Goal: Task Accomplishment & Management: Complete application form

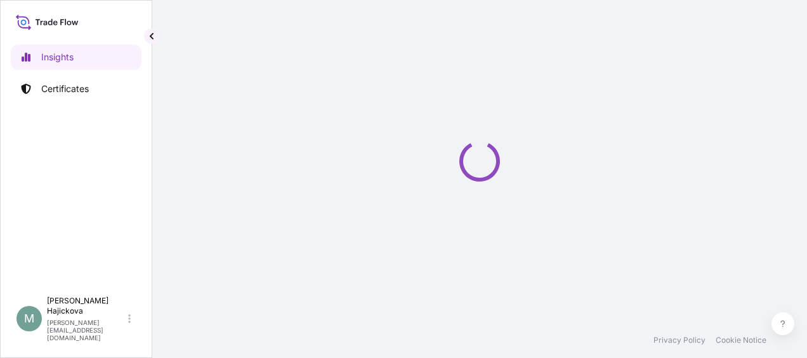
select select "2025"
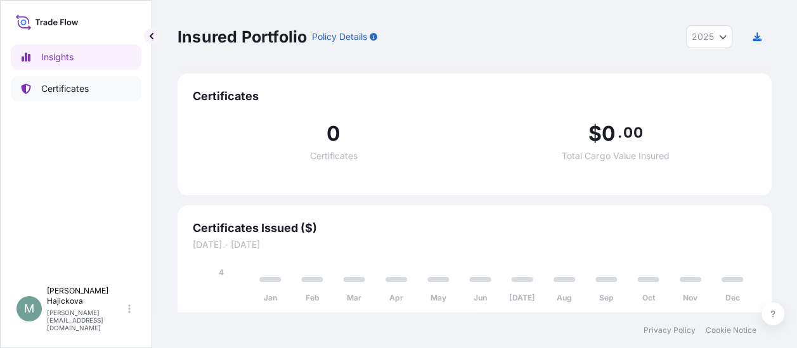
click at [62, 89] on p "Certificates" at bounding box center [65, 88] width 48 height 13
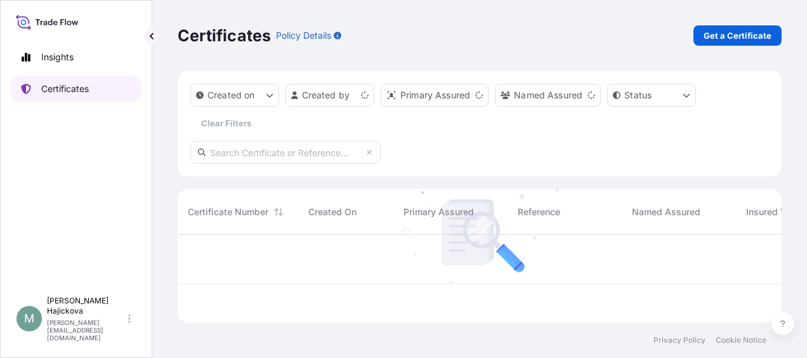
scroll to position [85, 594]
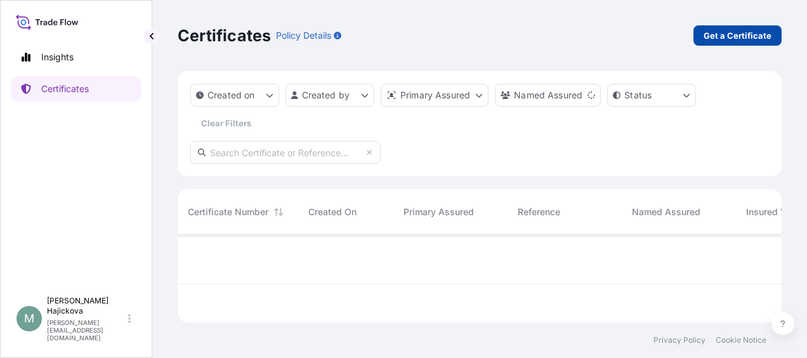
click at [726, 34] on p "Get a Certificate" at bounding box center [737, 35] width 68 height 13
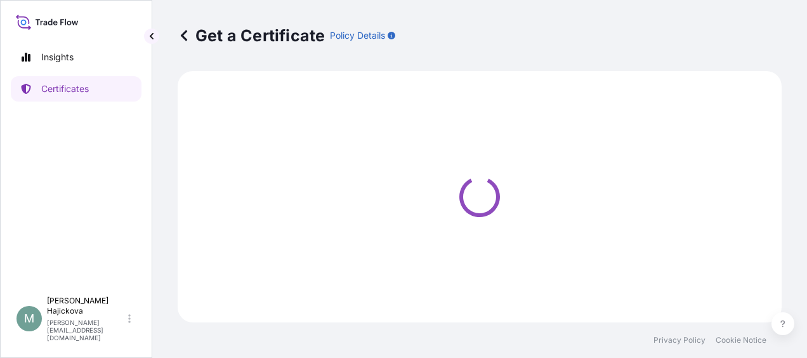
select select "Sea"
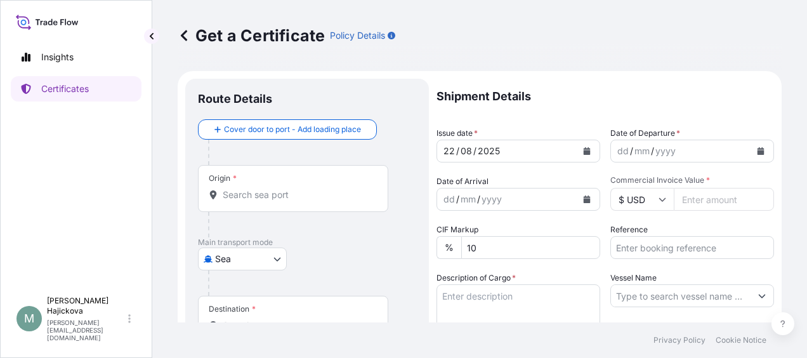
click at [274, 199] on input "Origin *" at bounding box center [298, 194] width 150 height 13
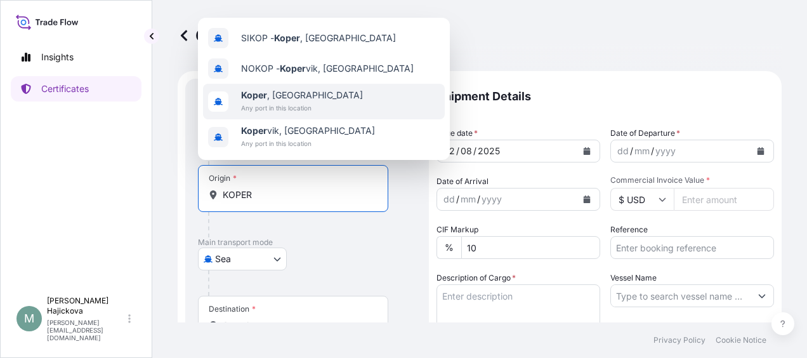
click at [256, 94] on b "Koper" at bounding box center [254, 94] width 26 height 11
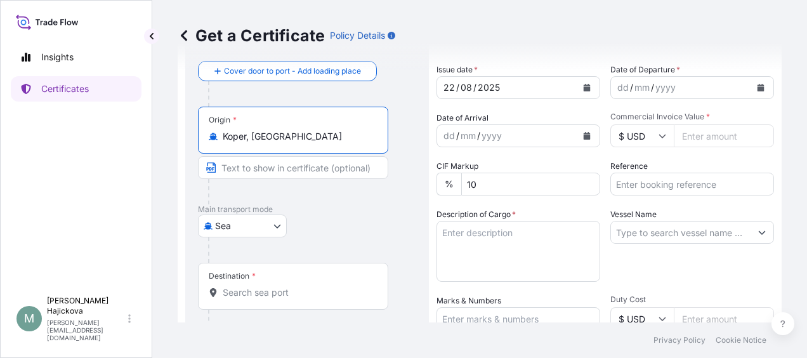
scroll to position [127, 0]
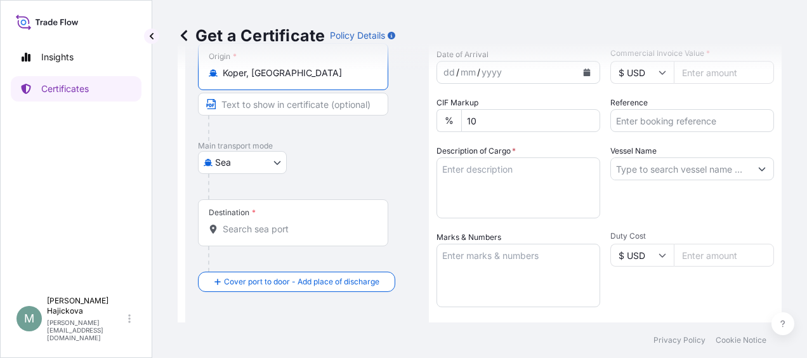
type input "Koper, [GEOGRAPHIC_DATA]"
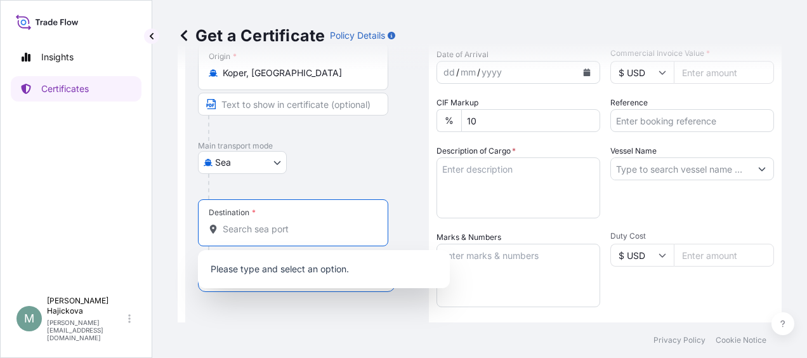
click at [263, 226] on input "Destination *" at bounding box center [298, 229] width 150 height 13
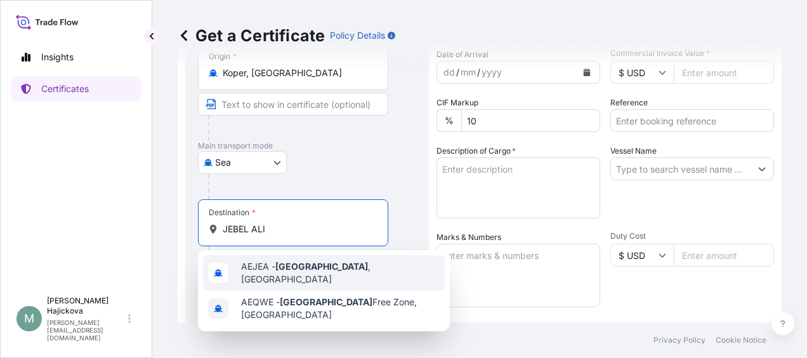
click at [270, 270] on span "AEJEA - [GEOGRAPHIC_DATA] , [GEOGRAPHIC_DATA]" at bounding box center [340, 272] width 198 height 25
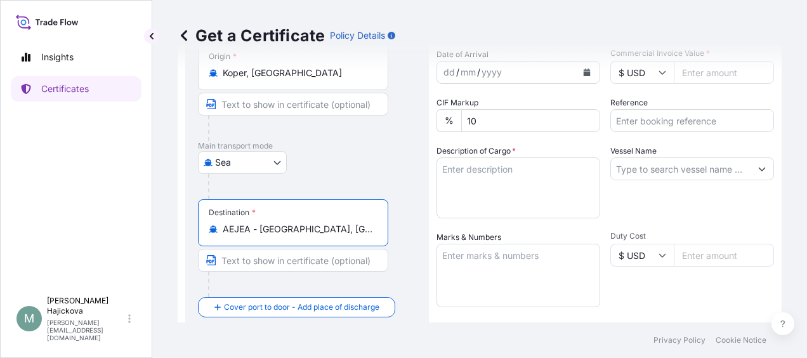
scroll to position [0, 0]
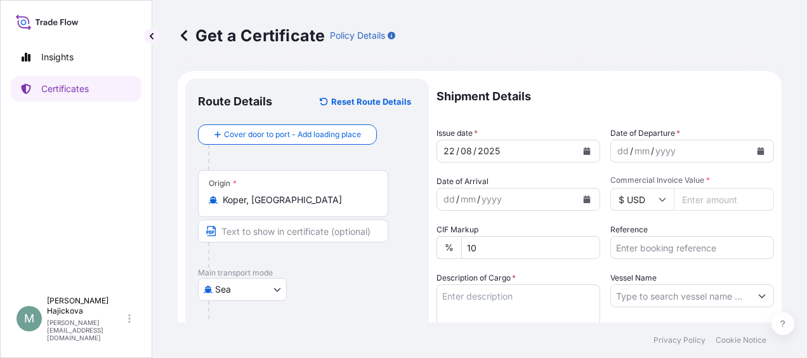
type input "AEJEA - [GEOGRAPHIC_DATA], [GEOGRAPHIC_DATA]"
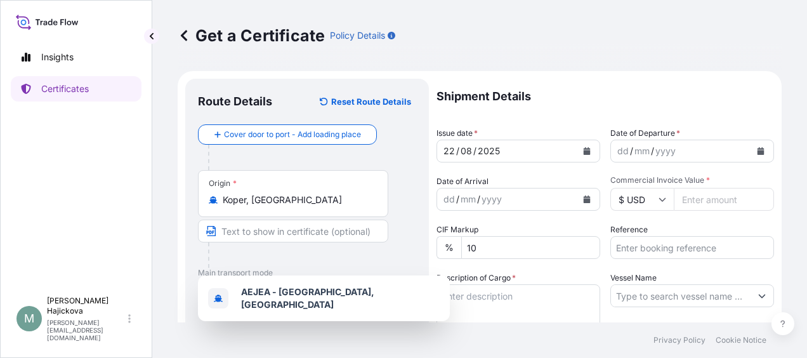
click at [519, 148] on div "[DATE]" at bounding box center [506, 150] width 139 height 23
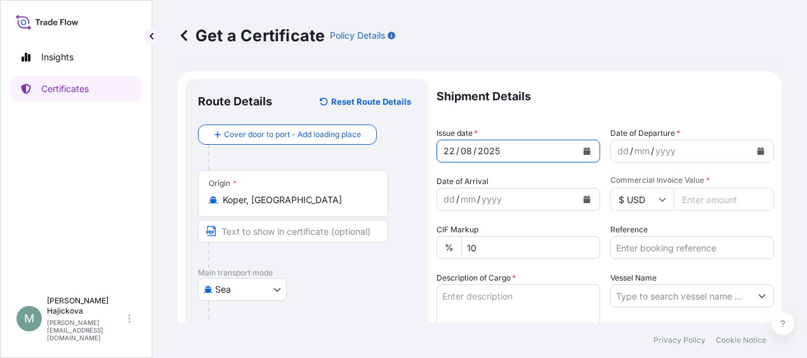
click at [583, 152] on icon "Calendar" at bounding box center [586, 151] width 7 height 8
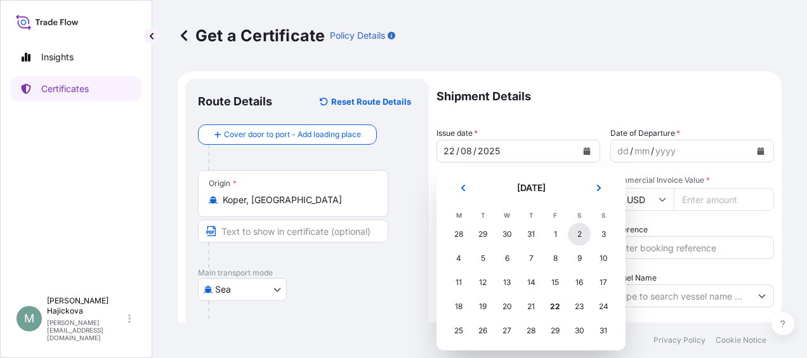
click at [575, 233] on div "2" at bounding box center [579, 234] width 23 height 23
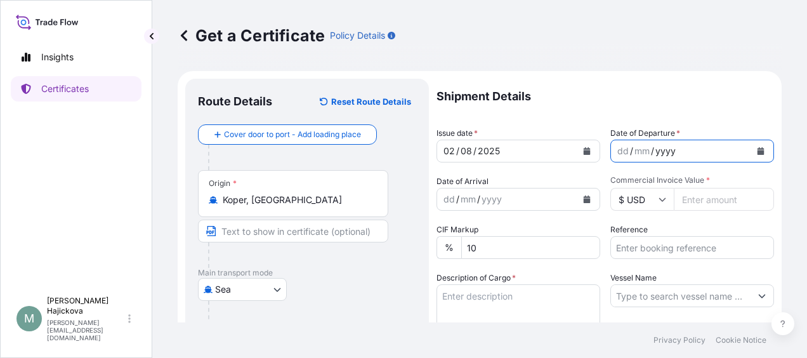
click at [654, 152] on div "yyyy" at bounding box center [665, 150] width 23 height 15
click at [750, 145] on button "Calendar" at bounding box center [760, 151] width 20 height 20
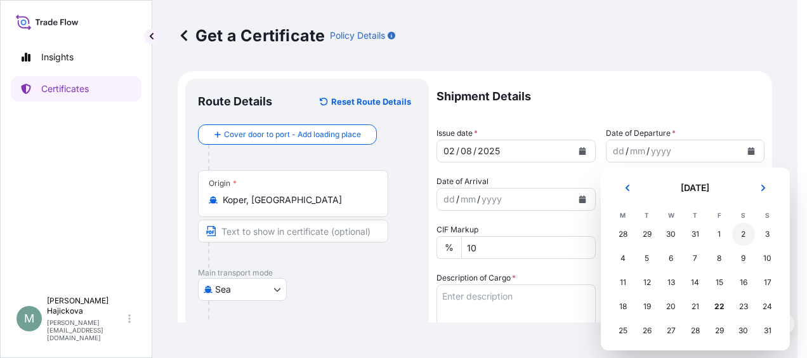
click at [739, 235] on div "2" at bounding box center [743, 234] width 23 height 23
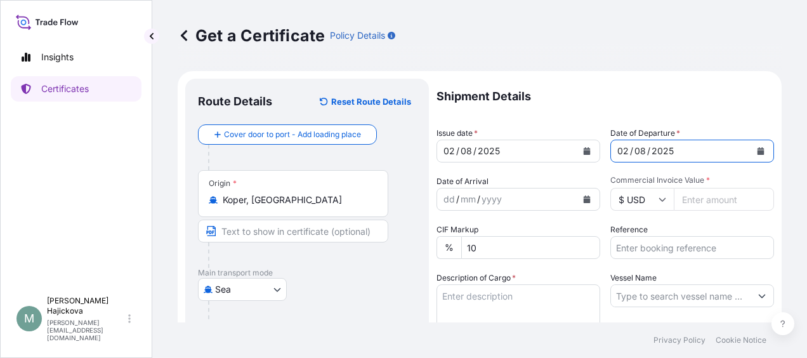
click at [699, 202] on input "Commercial Invoice Value *" at bounding box center [723, 199] width 100 height 23
paste input "17134.08"
type input "17134.08"
click at [658, 199] on icon at bounding box center [662, 199] width 8 height 8
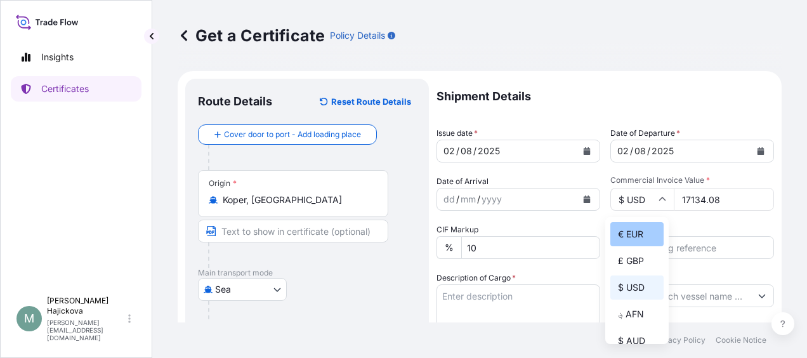
click at [637, 235] on div "€ EUR" at bounding box center [636, 234] width 53 height 24
type input "€ EUR"
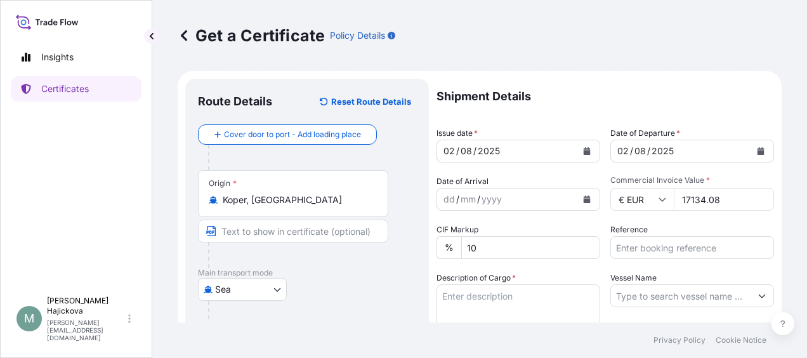
click at [632, 249] on input "Reference" at bounding box center [692, 247] width 164 height 23
paste input "BTS0142774"
paste input "86548426"
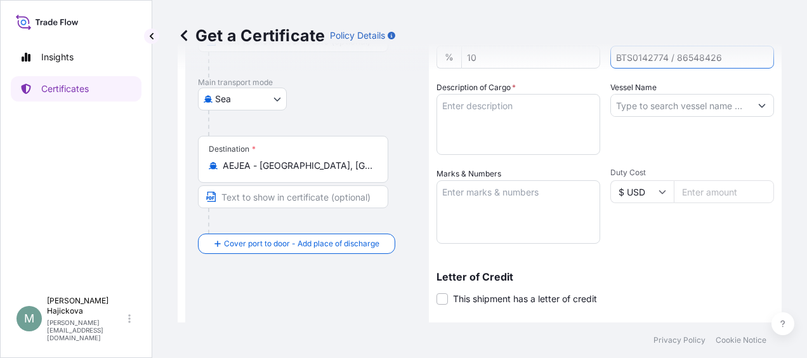
scroll to position [127, 0]
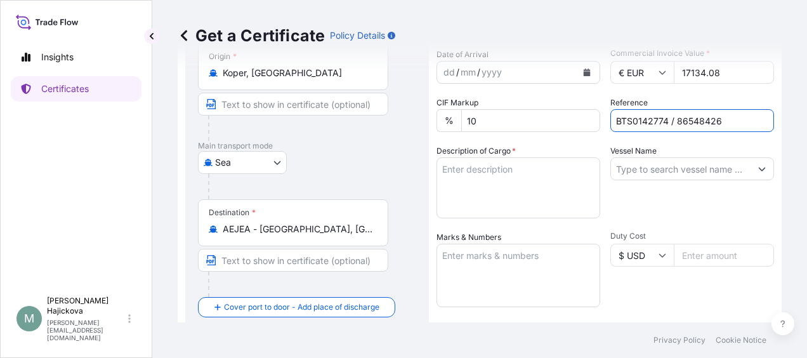
type input "BTS0142774 / 86548426"
click at [666, 169] on input "Vessel Name" at bounding box center [680, 168] width 139 height 23
paste input "CMA CGM HERMES"
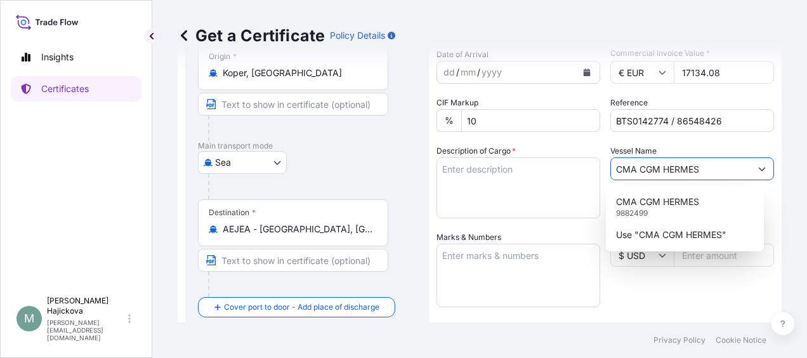
type input "CMA CGM HERMES"
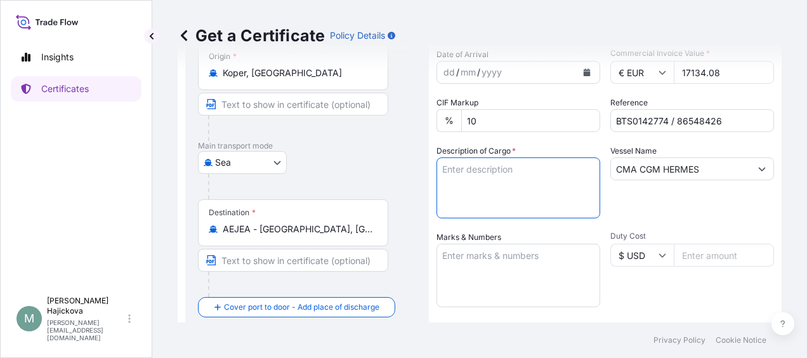
click at [517, 185] on textarea "Description of Cargo *" at bounding box center [518, 187] width 164 height 61
paste textarea "MALTOSWEET 210"
paste textarea "20 Big Bags"
paste textarea "20 PX"
type textarea "MALTOSWEET 210 20 Big Bags / 20 PX"
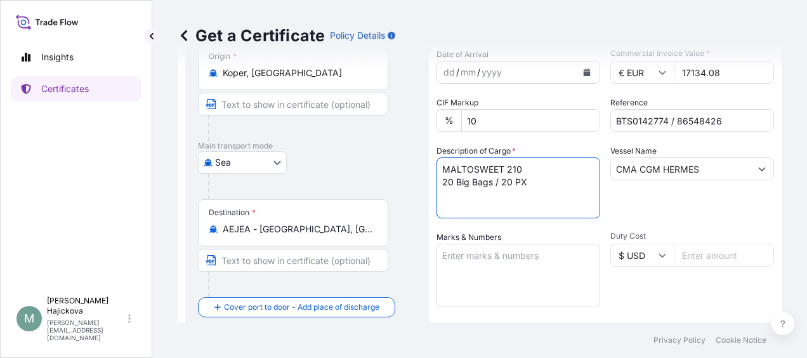
click at [524, 264] on textarea "Marks & Numbers" at bounding box center [518, 274] width 164 height 63
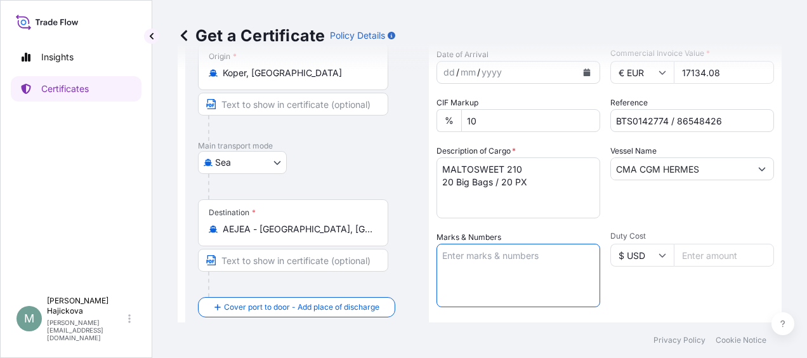
paste textarea "FSCU5122124"
paste textarea "86548426"
paste textarea "BTS0142774"
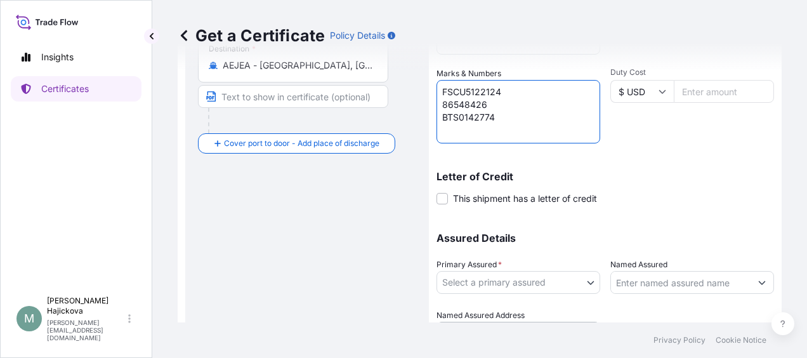
scroll to position [317, 0]
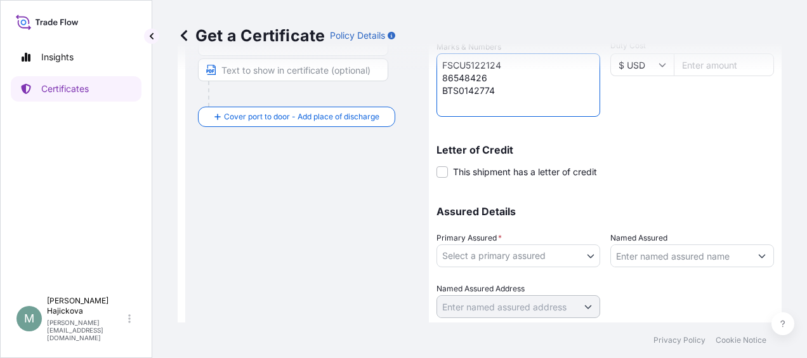
type textarea "FSCU5122124 86548426 BTS0142774"
click at [594, 254] on body "Insights Certificates M [PERSON_NAME] [PERSON_NAME][EMAIL_ADDRESS][DOMAIN_NAME]…" at bounding box center [403, 179] width 807 height 358
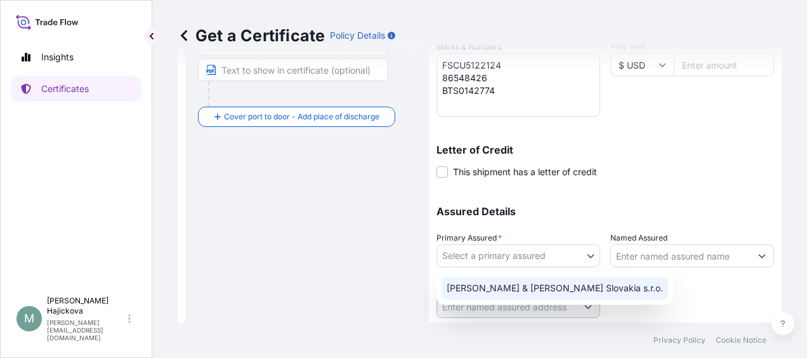
click at [552, 279] on div "[PERSON_NAME] & [PERSON_NAME] Slovakia s.r.o." at bounding box center [554, 287] width 226 height 23
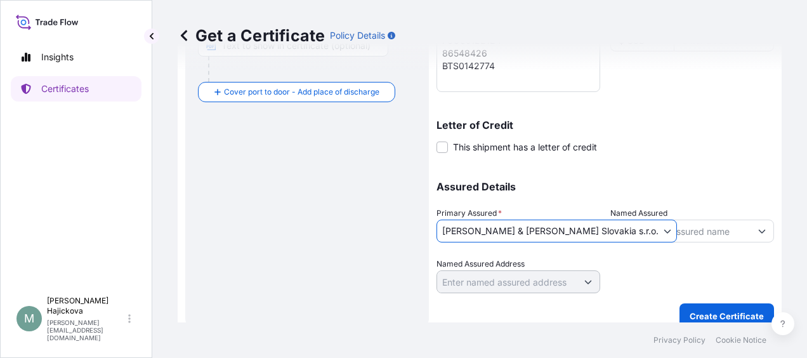
scroll to position [355, 0]
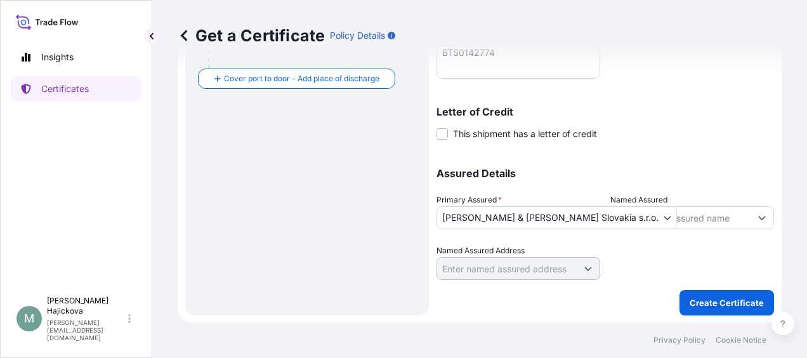
click at [625, 171] on p "Assured Details" at bounding box center [604, 173] width 337 height 10
click at [693, 304] on p "Create Certificate" at bounding box center [726, 302] width 74 height 13
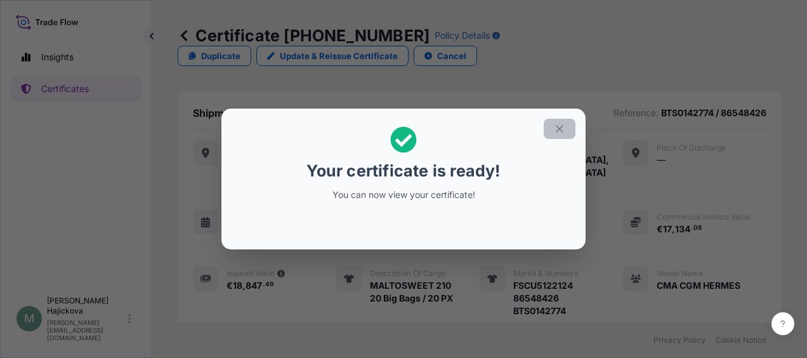
click at [558, 133] on icon "button" at bounding box center [559, 128] width 11 height 11
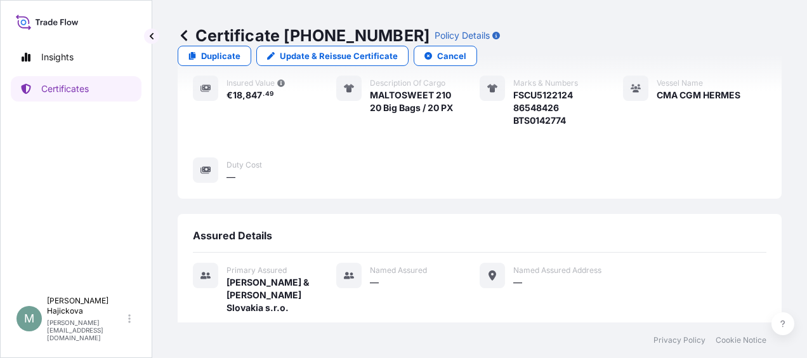
scroll to position [295, 0]
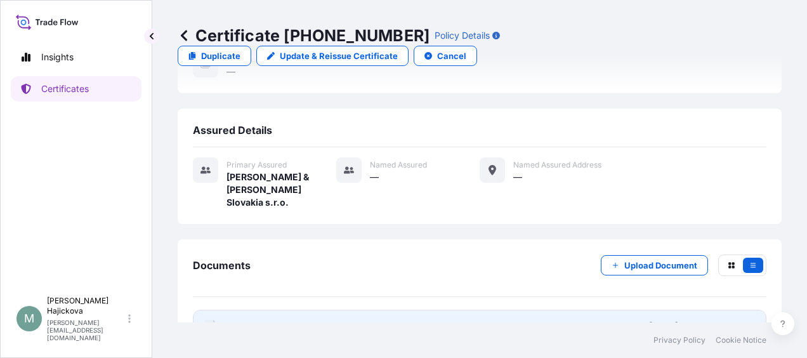
click at [671, 320] on div "[DATE]T06:40:55.149078" at bounding box center [702, 326] width 107 height 13
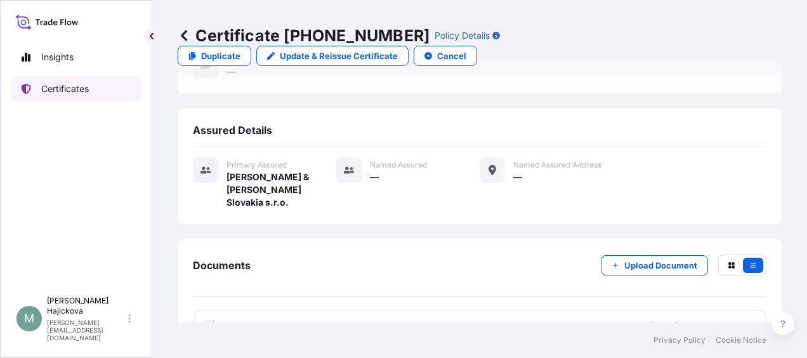
click at [51, 88] on p "Certificates" at bounding box center [65, 88] width 48 height 13
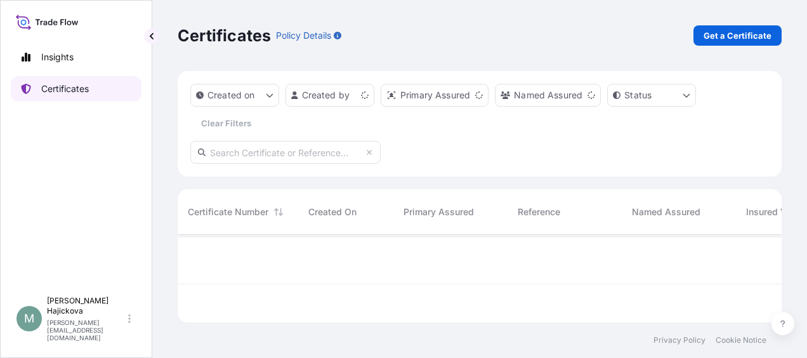
scroll to position [85, 594]
click at [758, 32] on p "Get a Certificate" at bounding box center [737, 35] width 68 height 13
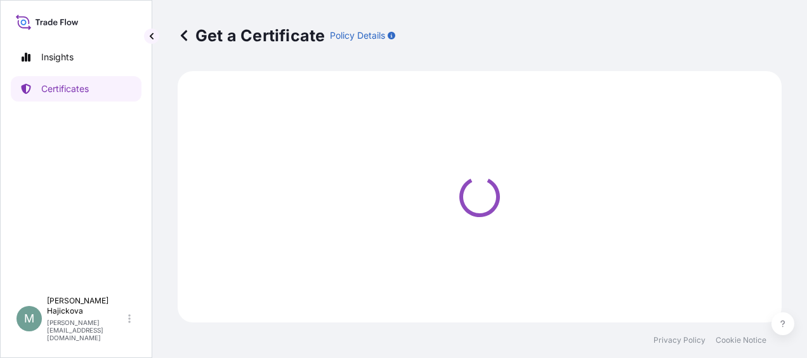
select select "Sea"
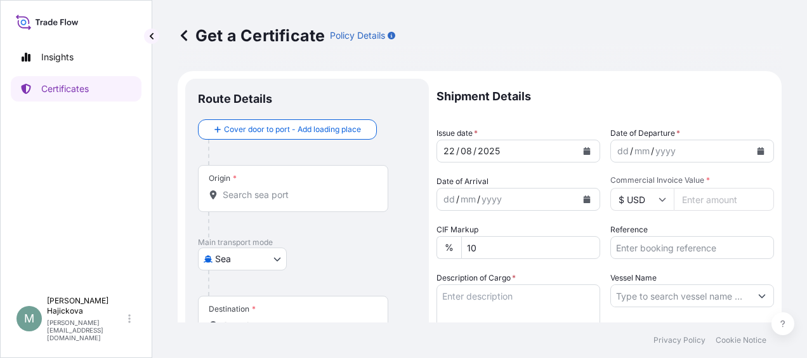
click at [320, 197] on input "Origin *" at bounding box center [298, 194] width 150 height 13
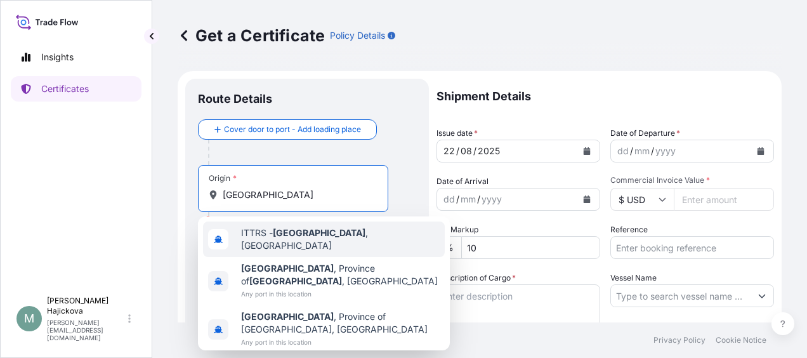
click at [251, 238] on span "ITTRS - [GEOGRAPHIC_DATA] , [GEOGRAPHIC_DATA]" at bounding box center [340, 238] width 198 height 25
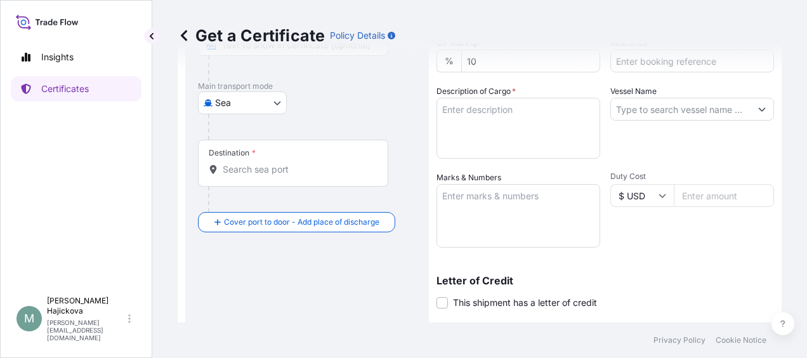
scroll to position [190, 0]
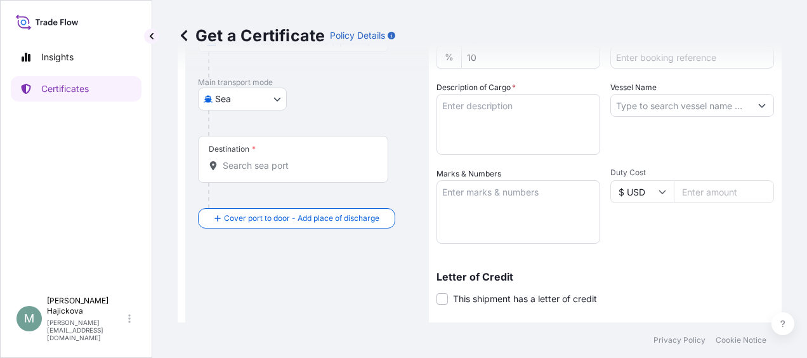
type input "ITTRS - [GEOGRAPHIC_DATA], [GEOGRAPHIC_DATA]"
click at [275, 167] on input "Destination *" at bounding box center [298, 165] width 150 height 13
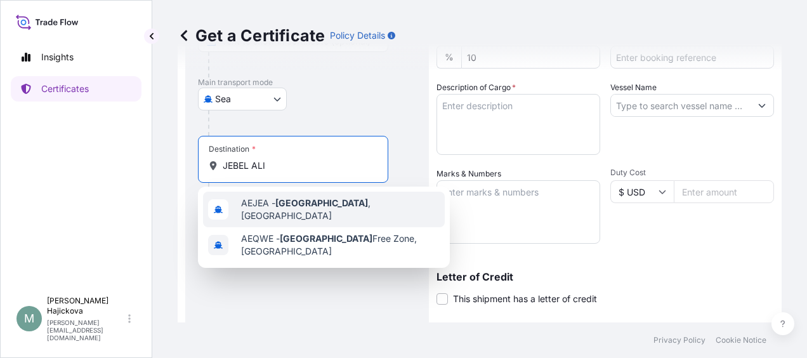
click at [266, 204] on span "AEJEA - [GEOGRAPHIC_DATA] , [GEOGRAPHIC_DATA]" at bounding box center [340, 209] width 198 height 25
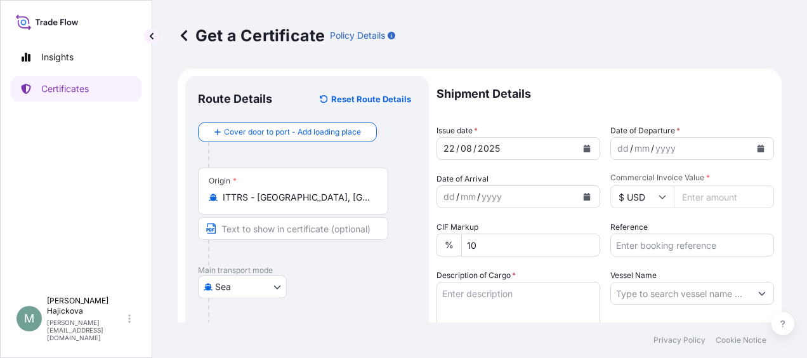
scroll to position [0, 0]
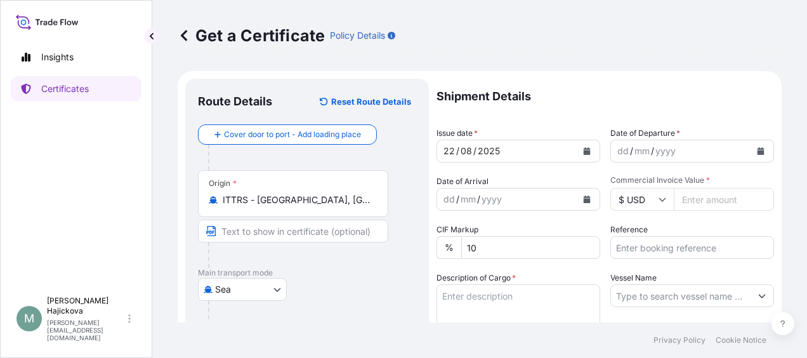
type input "AEJEA - [GEOGRAPHIC_DATA], [GEOGRAPHIC_DATA]"
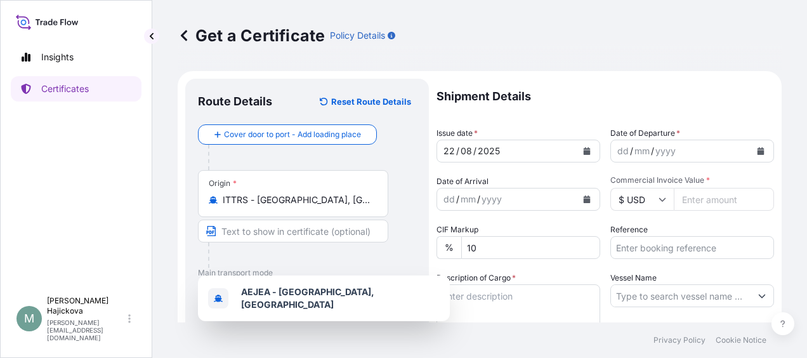
click at [583, 148] on icon "Calendar" at bounding box center [586, 151] width 7 height 8
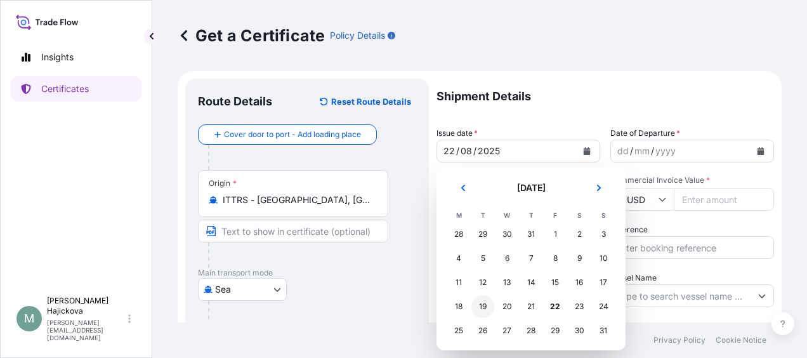
click at [479, 309] on div "19" at bounding box center [482, 306] width 23 height 23
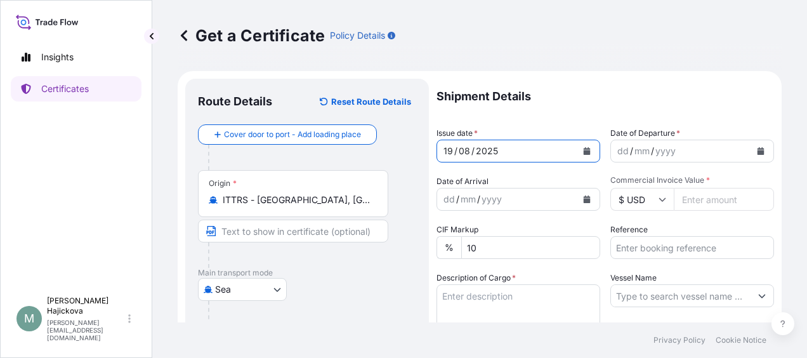
click at [682, 147] on div "dd / mm / yyyy" at bounding box center [680, 150] width 139 height 23
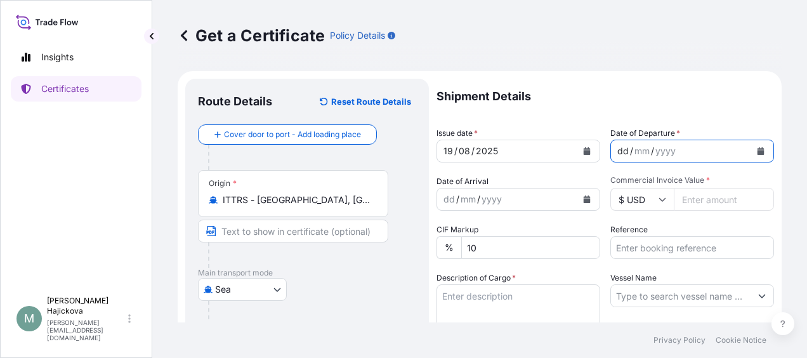
click at [750, 150] on button "Calendar" at bounding box center [760, 151] width 20 height 20
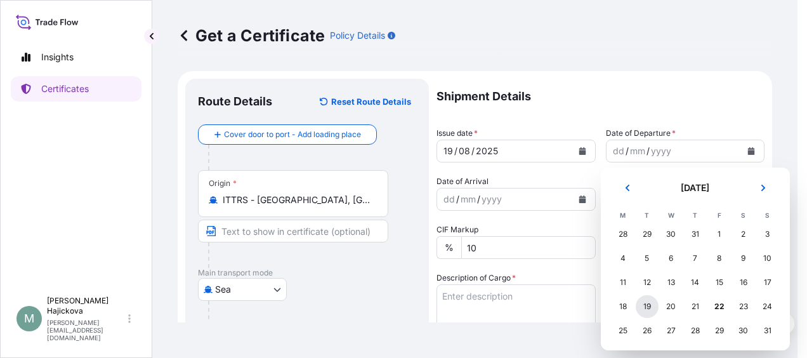
click at [647, 311] on div "19" at bounding box center [646, 306] width 23 height 23
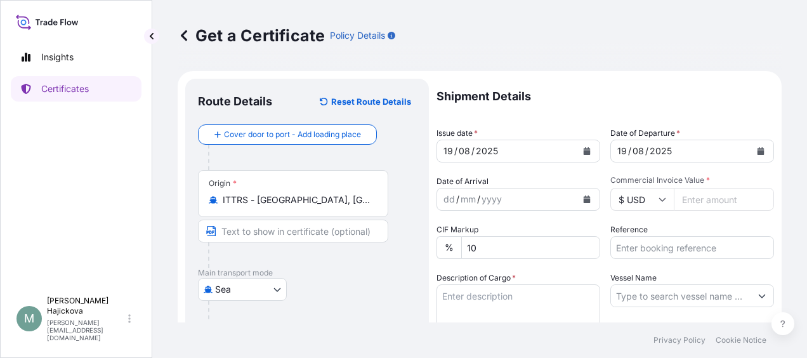
click at [692, 198] on input "Commercial Invoice Value *" at bounding box center [723, 199] width 100 height 23
paste input "130350.00"
type input "130350.00"
click at [659, 199] on icon at bounding box center [662, 200] width 7 height 4
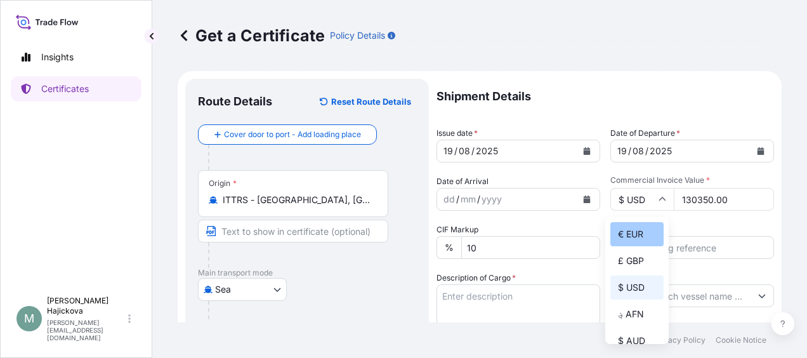
click at [640, 233] on div "€ EUR" at bounding box center [636, 234] width 53 height 24
type input "€ EUR"
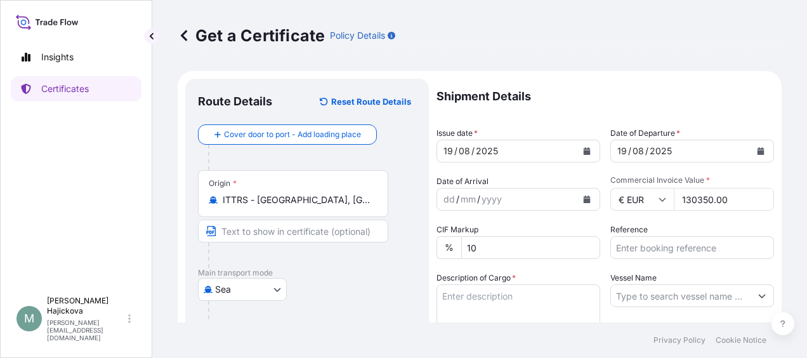
click at [627, 248] on input "Reference" at bounding box center [692, 247] width 164 height 23
paste input "2516213"
paste input "MEDUBD226867"
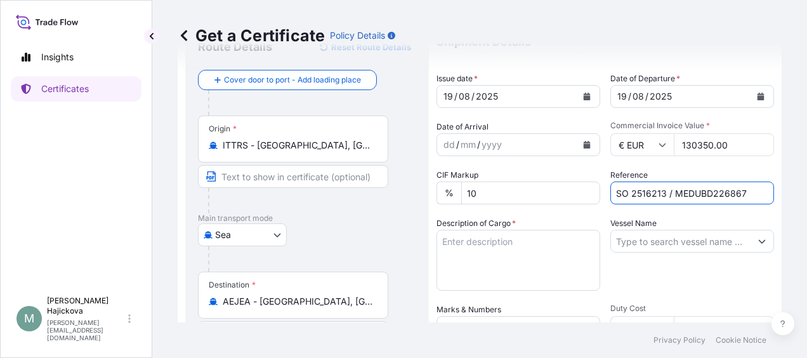
scroll to position [127, 0]
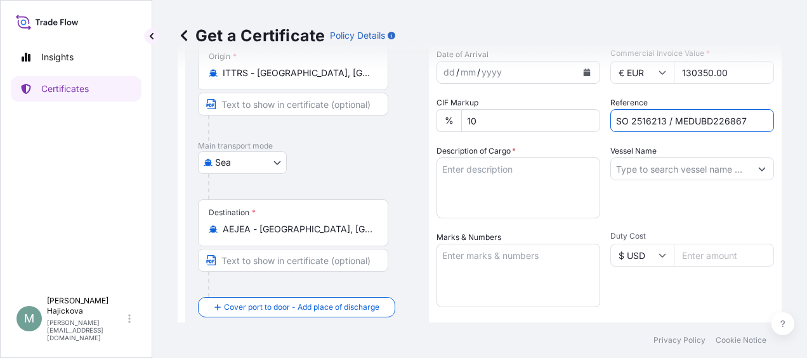
type input "SO 2516213 / MEDUBD226867"
click at [538, 254] on textarea "Marks & Numbers" at bounding box center [518, 274] width 164 height 63
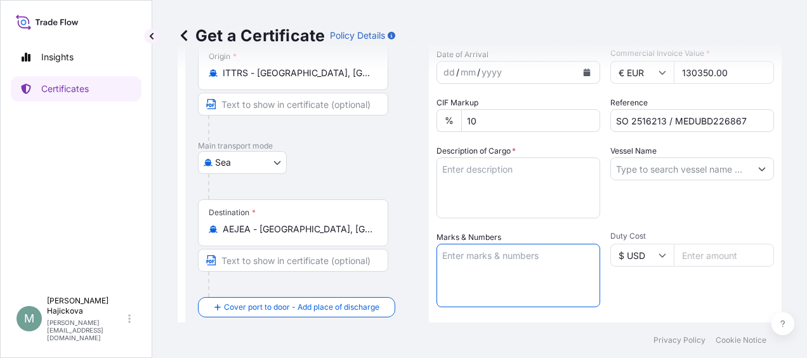
paste textarea "MEDUBD226867"
type textarea "MEDUBD226867"
click at [680, 171] on input "Vessel Name" at bounding box center [680, 168] width 139 height 23
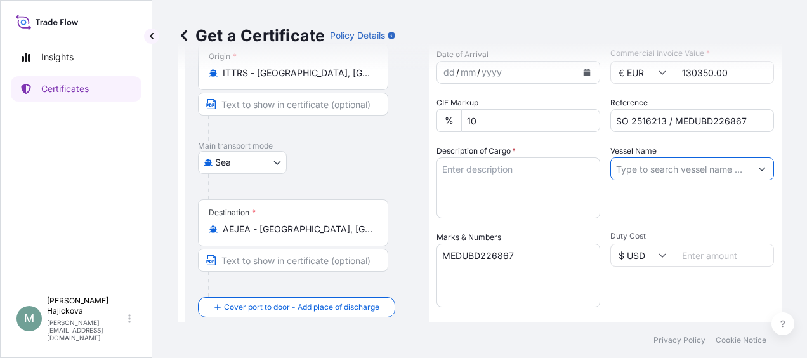
paste input "MSC MASHA 3"
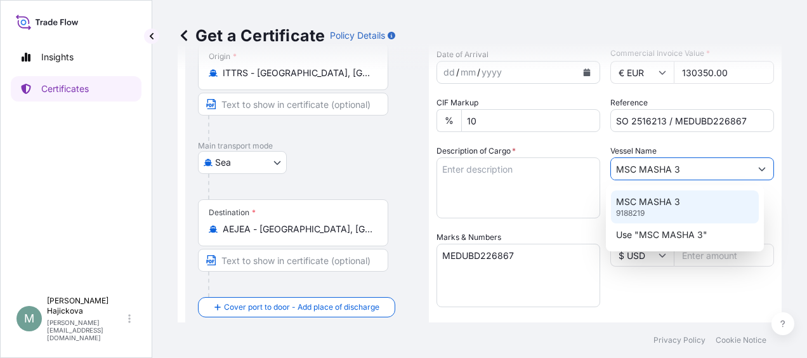
type input "MSC MASHA 3"
click at [530, 197] on textarea "Description of Cargo *" at bounding box center [518, 187] width 164 height 61
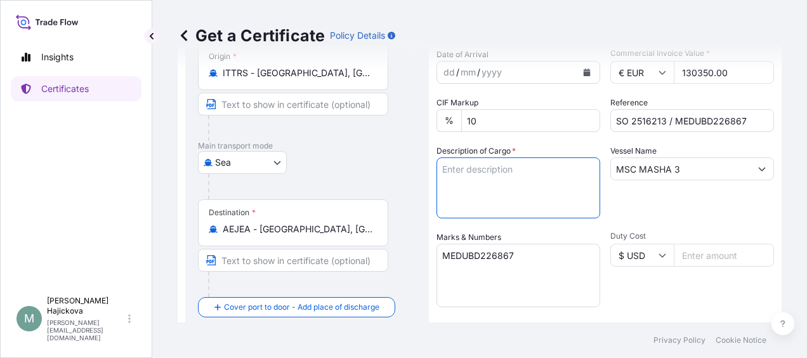
paste textarea "Per container Množstvo: 660bags"
paste textarea "MALTOSWEET - 300 DRIED GLUCOSE SYRUP"
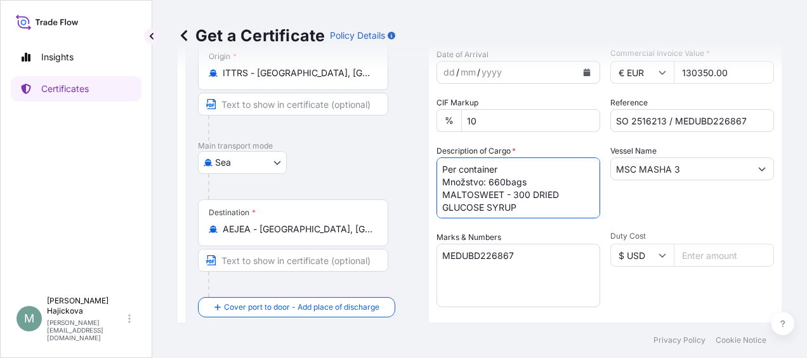
type textarea "Per container Množstvo: 660bags MALTOSWEET - 300 DRIED GLUCOSE SYRUP"
click at [516, 277] on textarea "MEDUBD226867" at bounding box center [518, 274] width 164 height 63
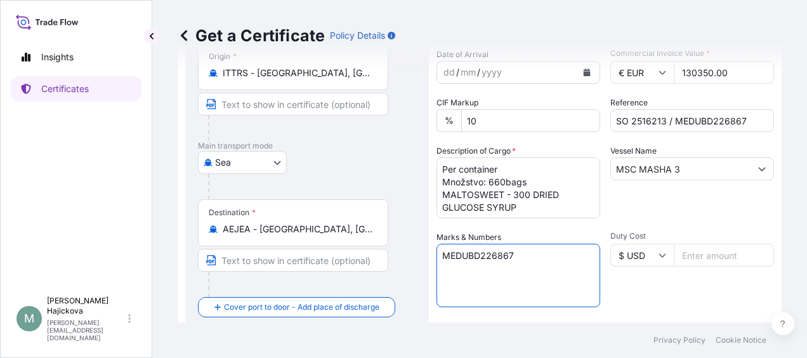
paste textarea "86553608, 86553609, 86553610, 86553611, 86553612, 86553613, 86553614, 86555910,…"
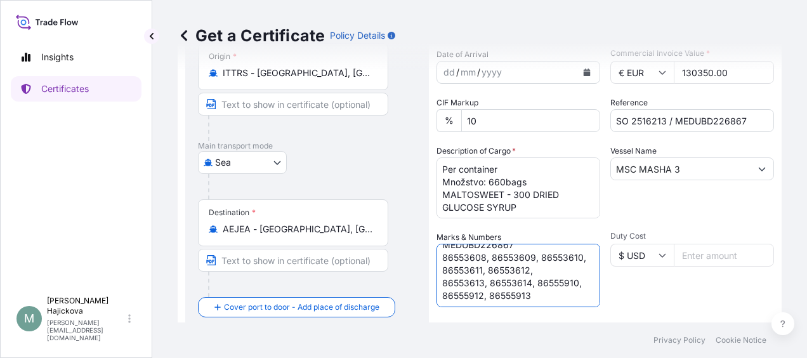
scroll to position [17, 0]
paste textarea "MEDU 258789-9 + MEDU 503364-8 + TRHU 196724-7 + FTAU 134238-0 + CORU 243401-9 +…"
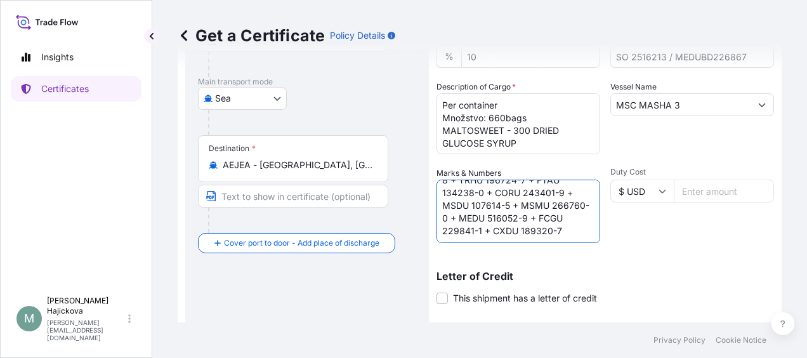
scroll to position [317, 0]
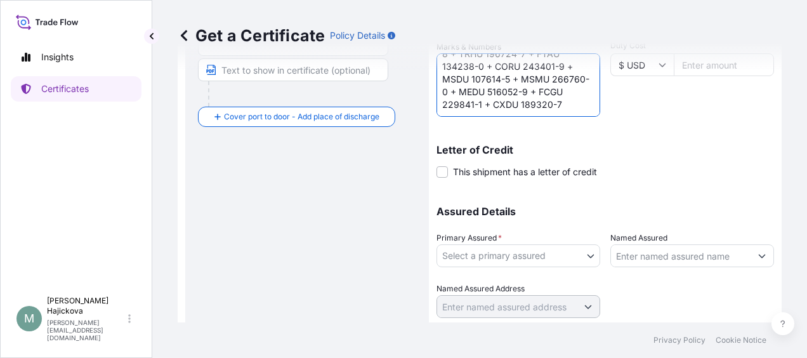
type textarea "MEDUBD226867 86553608, 86553609, 86553610, 86553611, 86553612, 86553613, 865536…"
click at [583, 254] on body "Insights Certificates M [PERSON_NAME] [PERSON_NAME][EMAIL_ADDRESS][DOMAIN_NAME]…" at bounding box center [403, 179] width 807 height 358
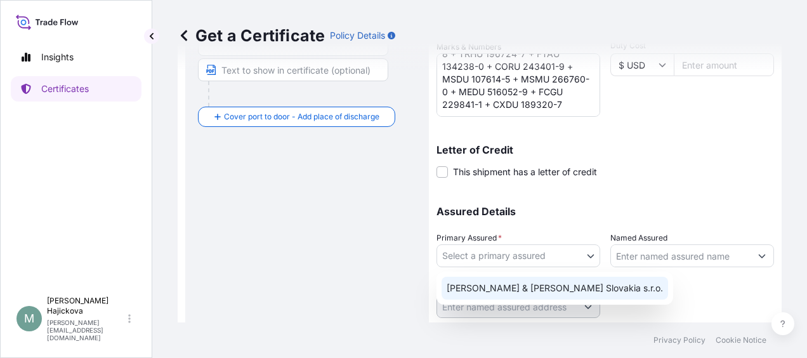
click at [489, 289] on div "[PERSON_NAME] & [PERSON_NAME] Slovakia s.r.o." at bounding box center [554, 287] width 226 height 23
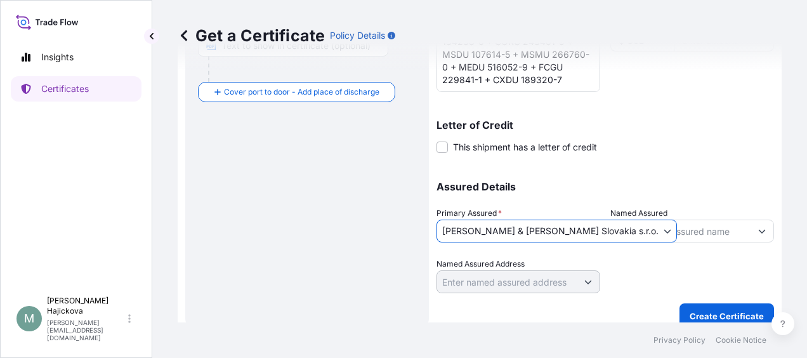
scroll to position [355, 0]
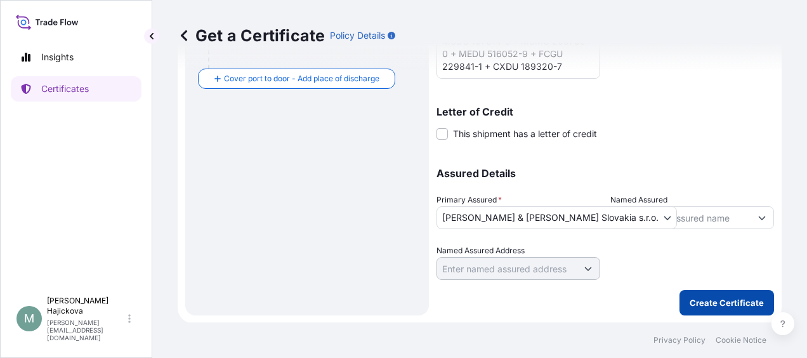
click at [720, 295] on button "Create Certificate" at bounding box center [726, 302] width 94 height 25
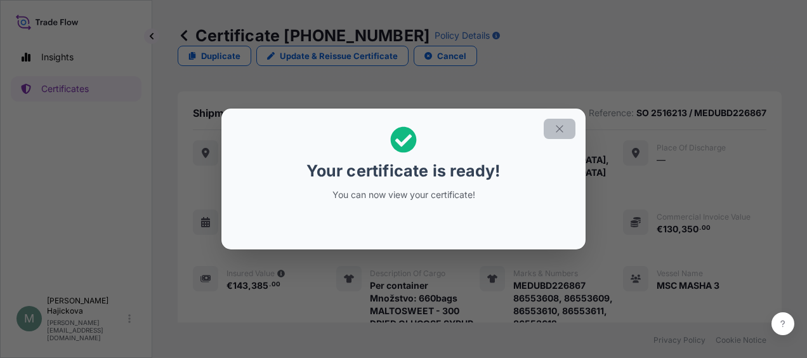
click at [562, 124] on icon "button" at bounding box center [559, 128] width 11 height 11
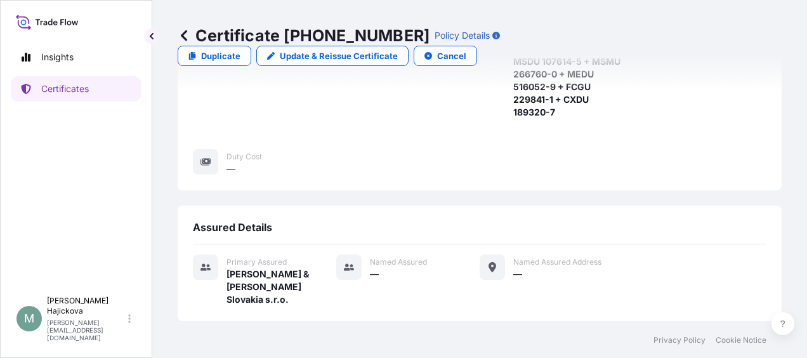
scroll to position [486, 0]
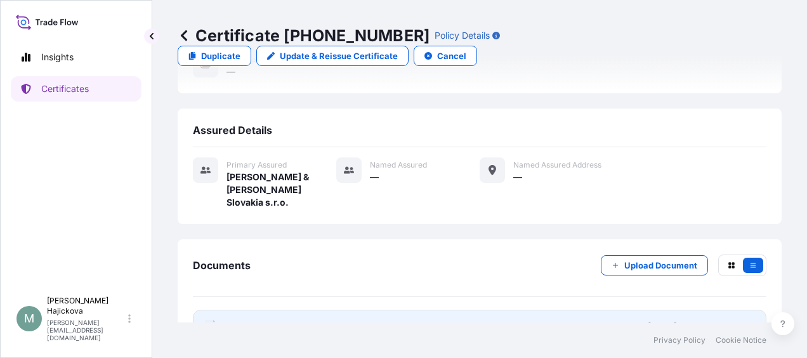
click at [678, 320] on div "[DATE]T06:51:42.095904" at bounding box center [701, 326] width 108 height 13
